Goal: Transaction & Acquisition: Purchase product/service

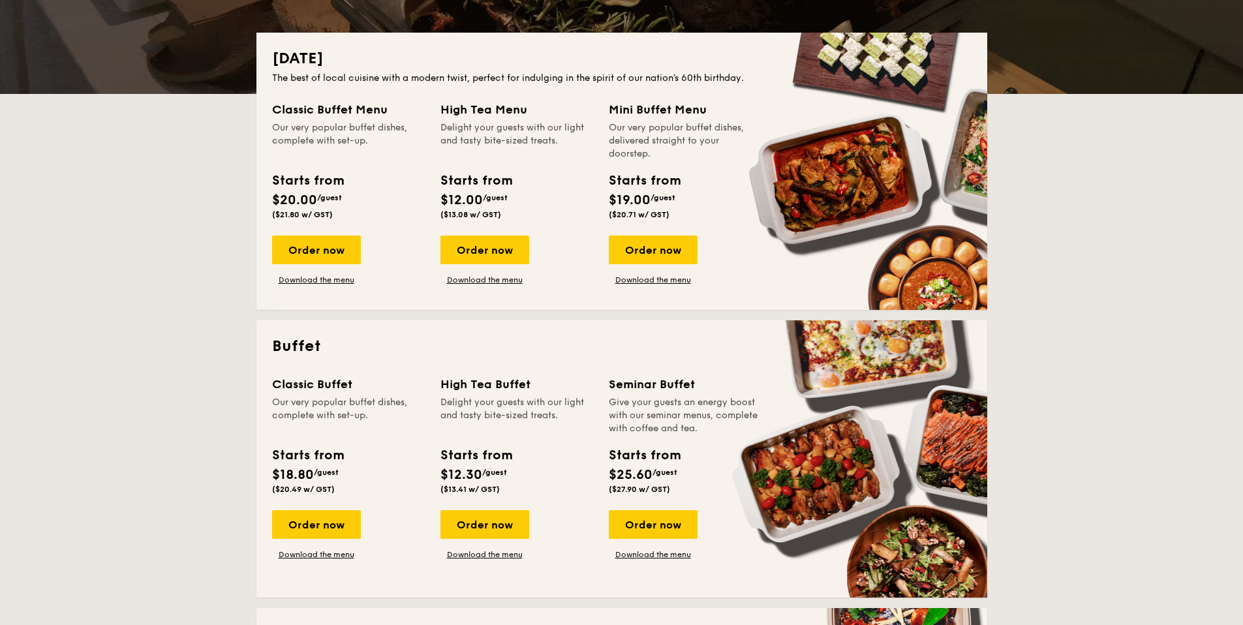
scroll to position [386, 0]
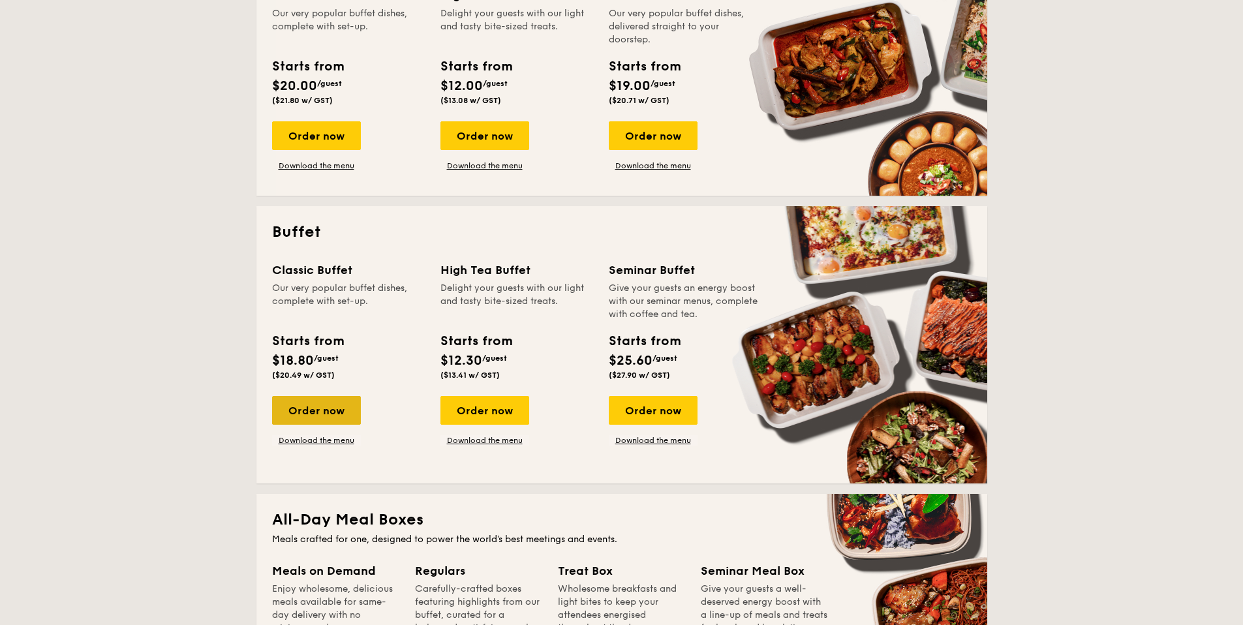
click at [328, 410] on div "Order now" at bounding box center [316, 410] width 89 height 29
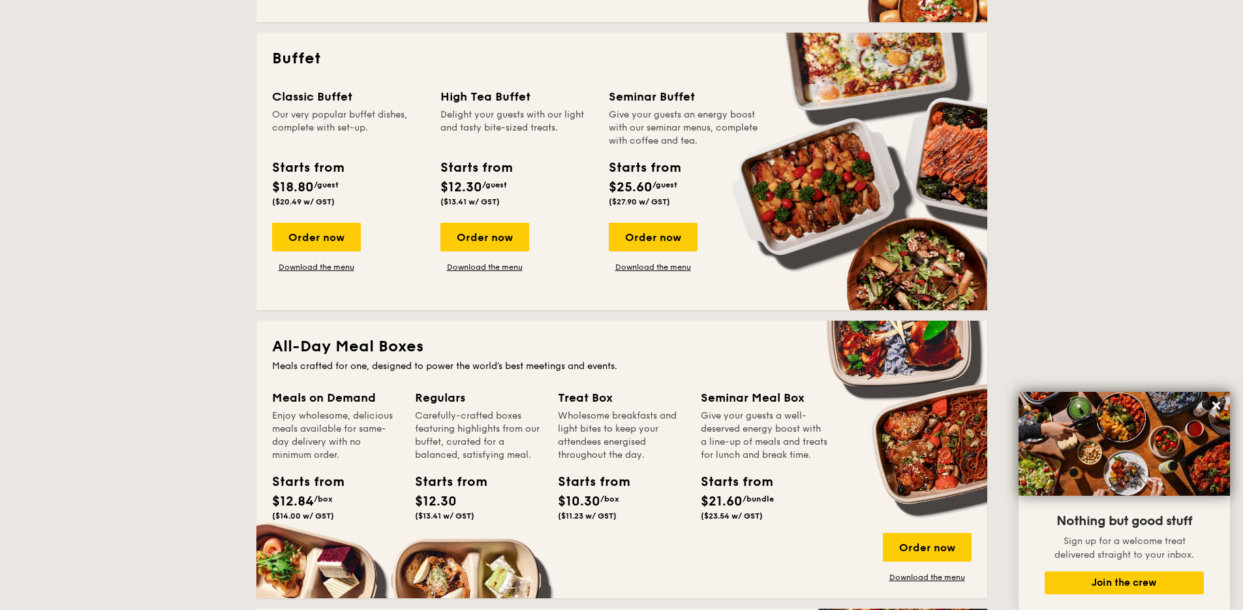
scroll to position [452, 0]
